Goal: Find specific page/section: Find specific page/section

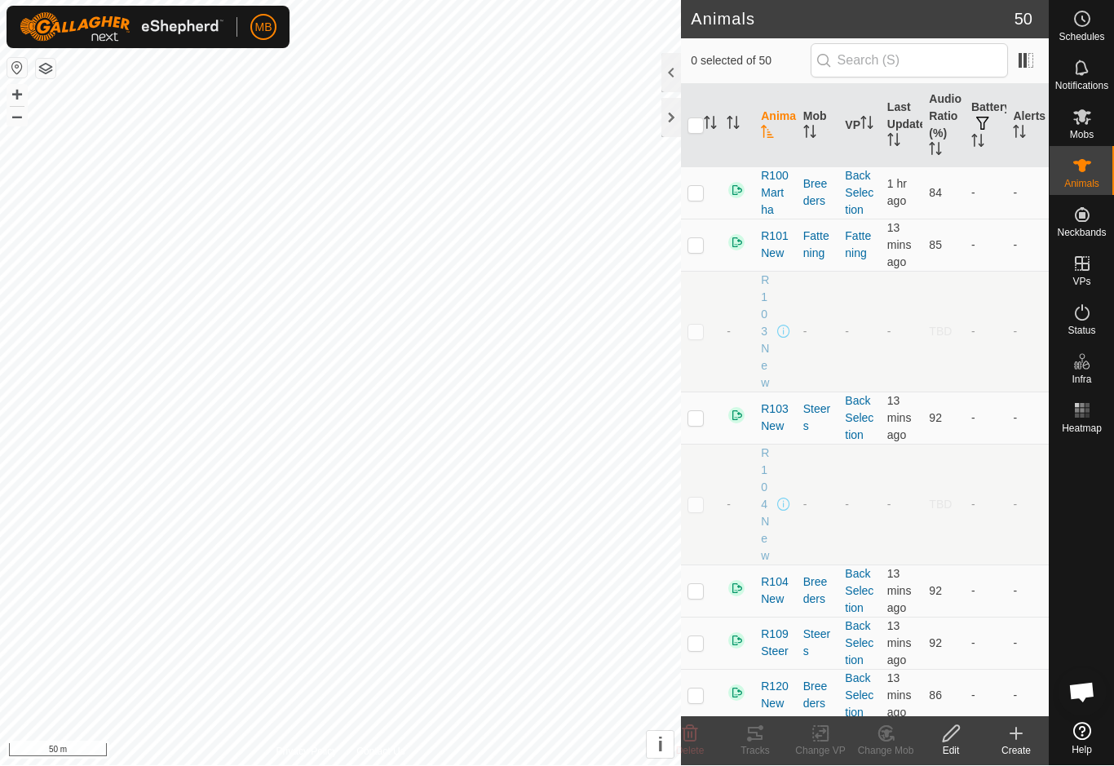
checkbox input "true"
click at [757, 742] on icon at bounding box center [756, 734] width 20 height 20
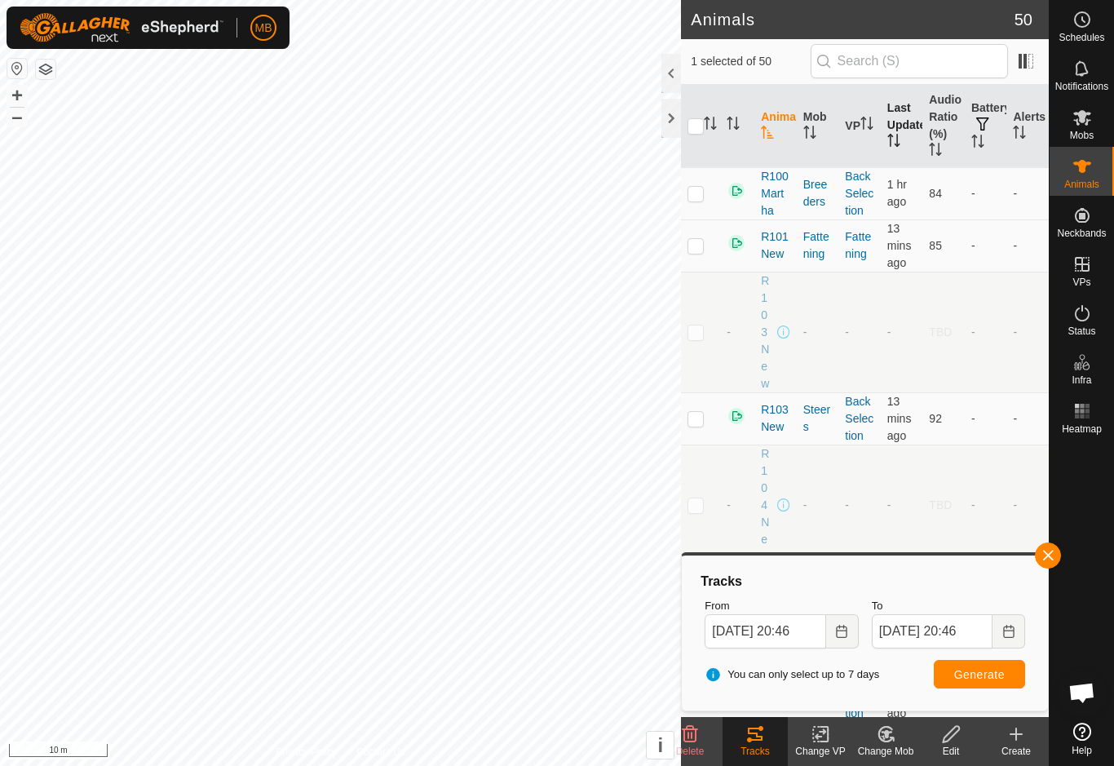
click at [900, 134] on icon "Activate to sort" at bounding box center [894, 140] width 13 height 13
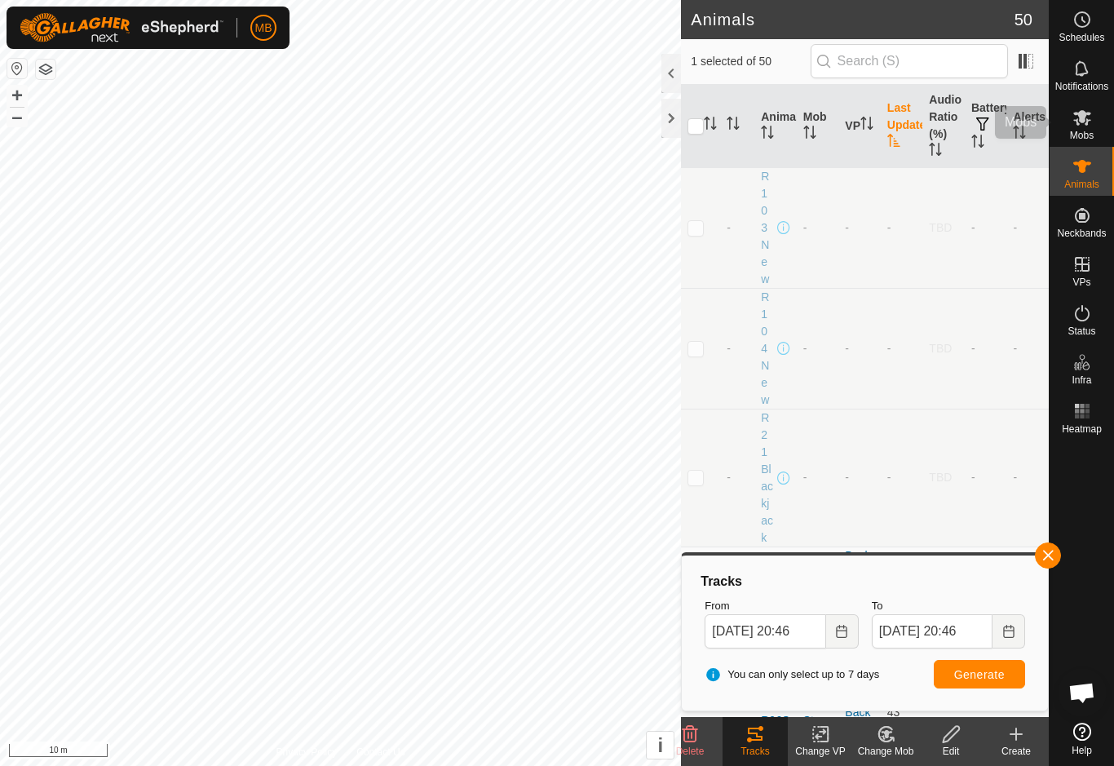
click at [1090, 131] on span "Mobs" at bounding box center [1082, 136] width 24 height 10
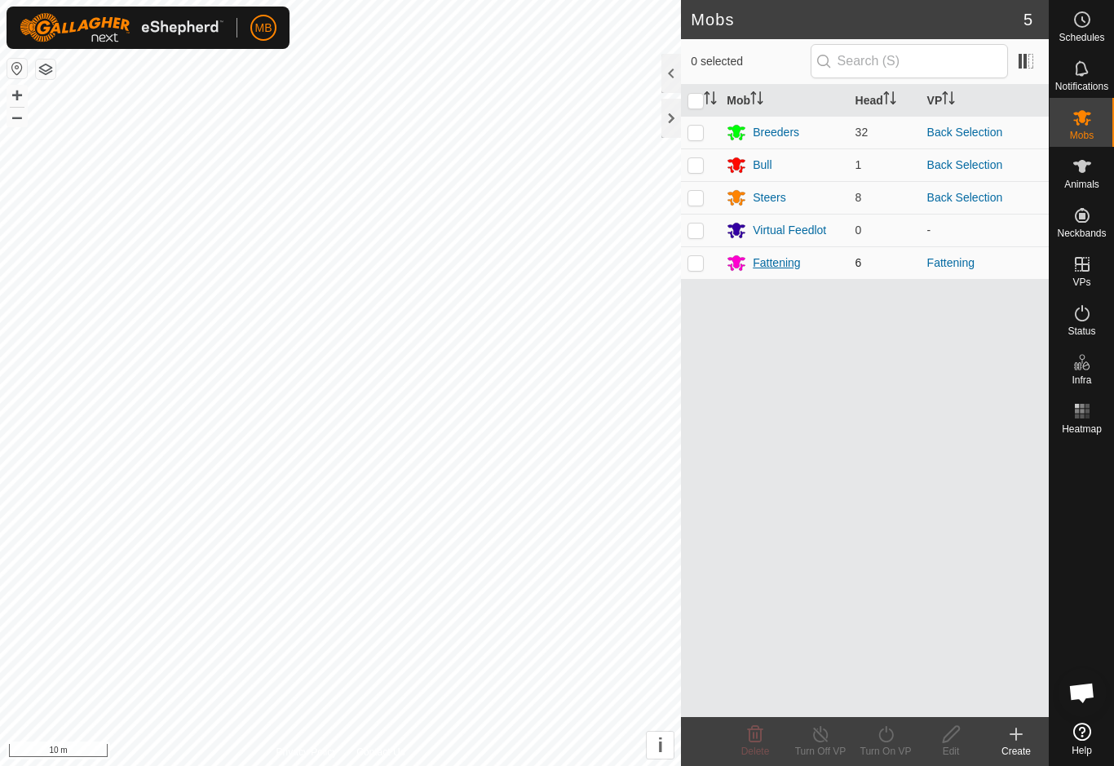
click at [807, 264] on div "Fattening" at bounding box center [784, 263] width 115 height 20
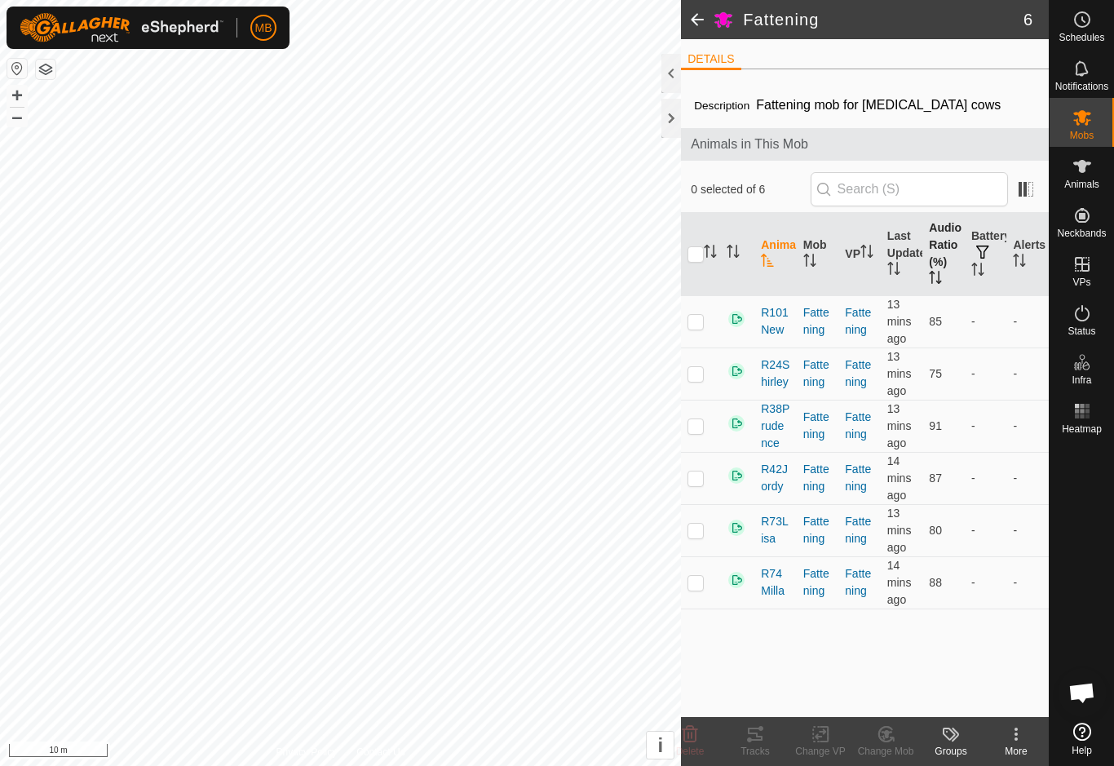
click at [959, 250] on th "Audio Ratio (%)" at bounding box center [944, 254] width 42 height 83
click at [896, 248] on th "Last Updated" at bounding box center [902, 254] width 42 height 83
click at [897, 249] on th "Last Updated" at bounding box center [902, 254] width 42 height 83
